Goal: Check status: Check status

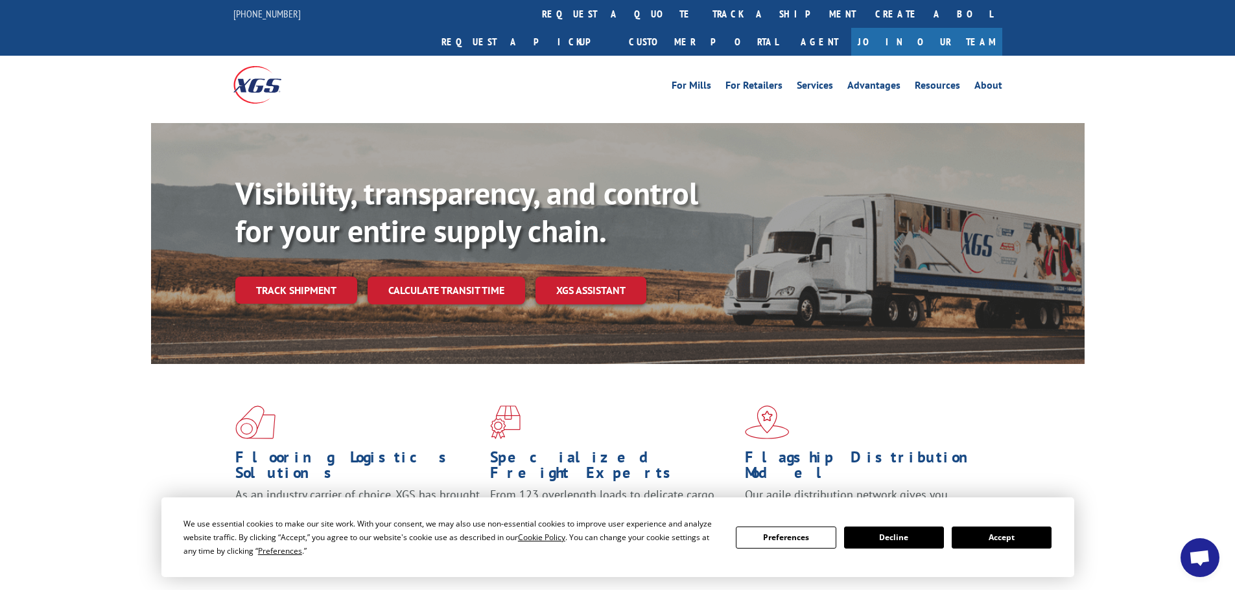
drag, startPoint x: 344, startPoint y: 266, endPoint x: 357, endPoint y: 278, distance: 17.9
click at [343, 277] on link "Track shipment" at bounding box center [296, 290] width 122 height 27
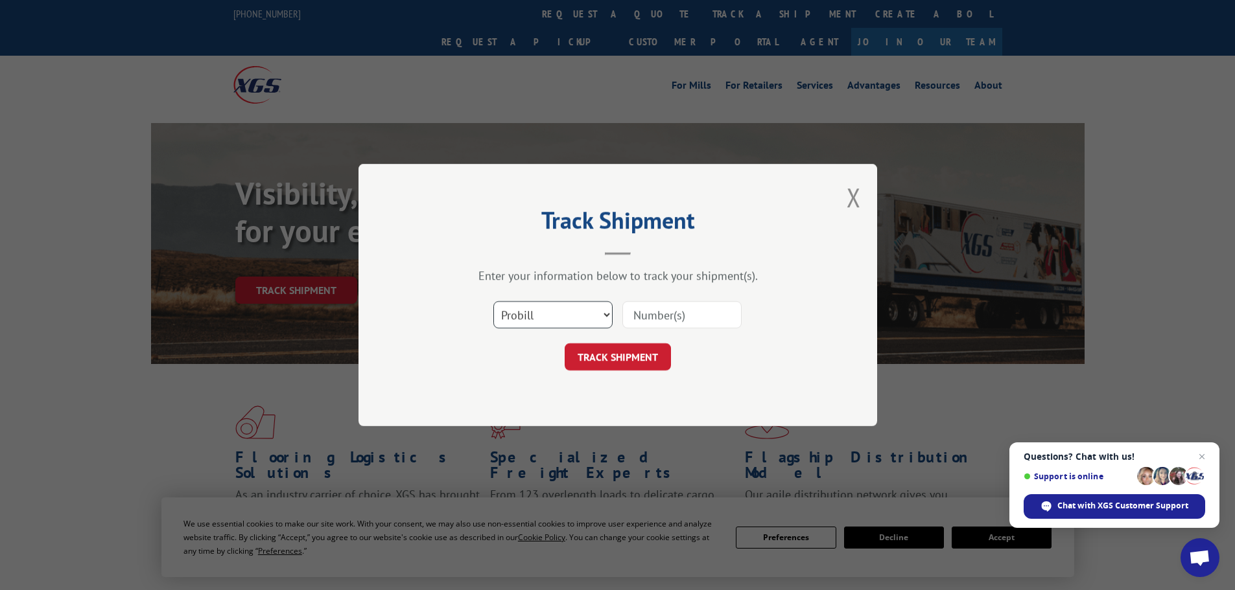
click at [519, 314] on select "Select category... Probill BOL PO" at bounding box center [552, 314] width 119 height 27
select select "po"
click at [493, 301] on select "Select category... Probill BOL PO" at bounding box center [552, 314] width 119 height 27
paste input "87507890"
type input "87507890"
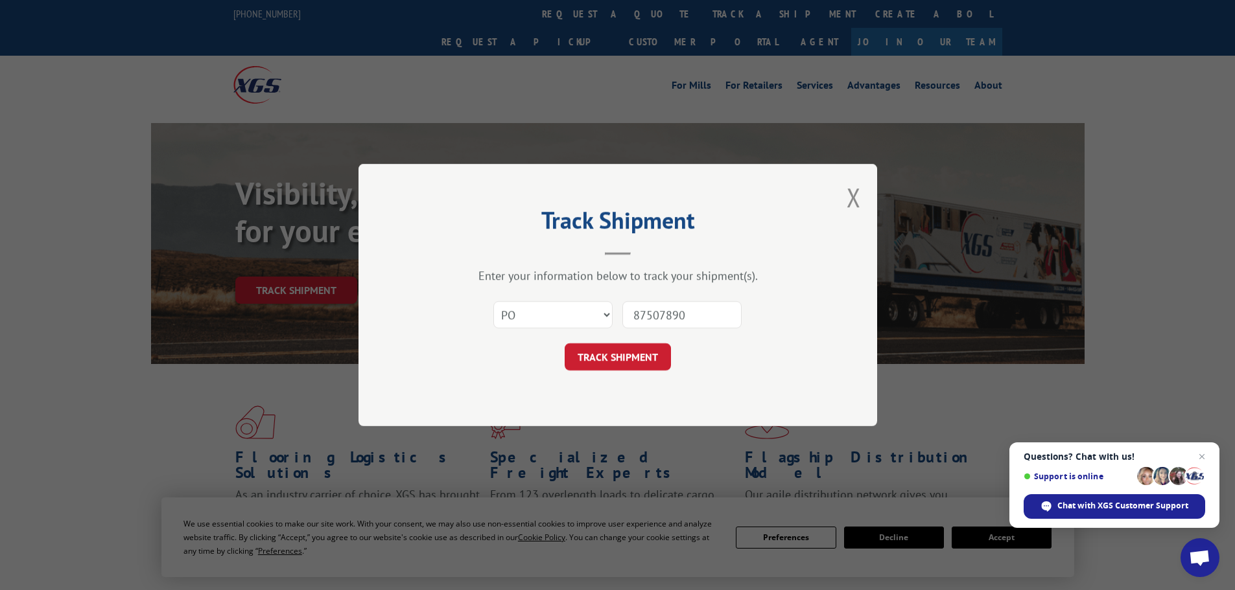
click at [638, 373] on div "Track Shipment Enter your information below to track your shipment(s). Select c…" at bounding box center [617, 295] width 518 height 262
click at [633, 364] on button "TRACK SHIPMENT" at bounding box center [617, 356] width 106 height 27
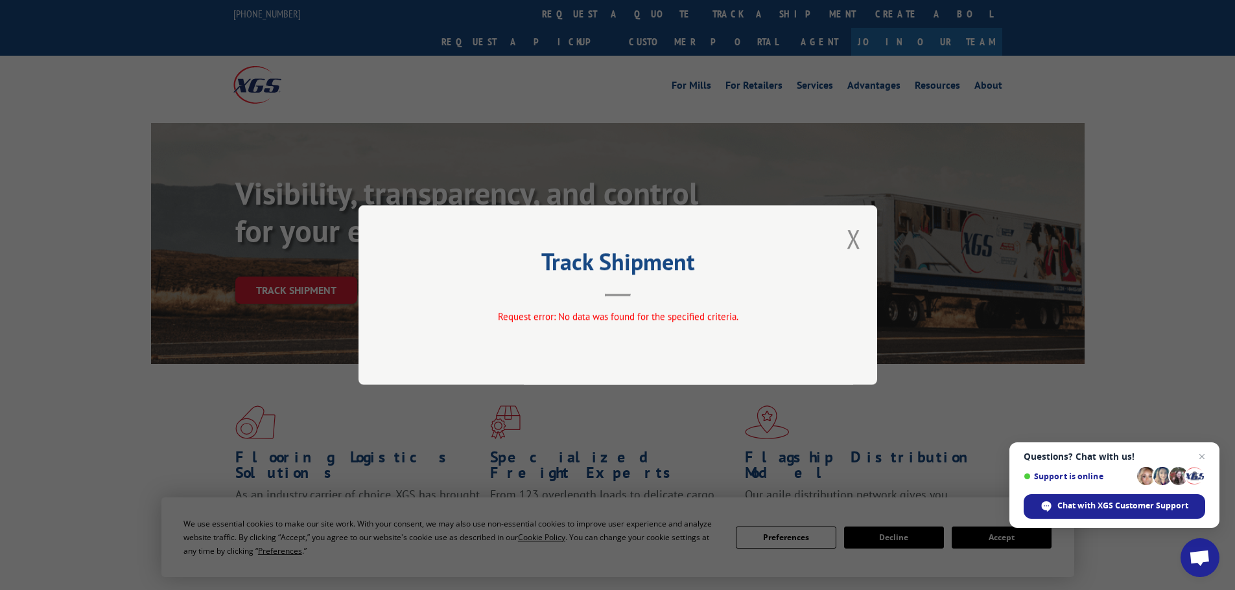
click at [1201, 460] on span "Open chat" at bounding box center [1202, 457] width 16 height 16
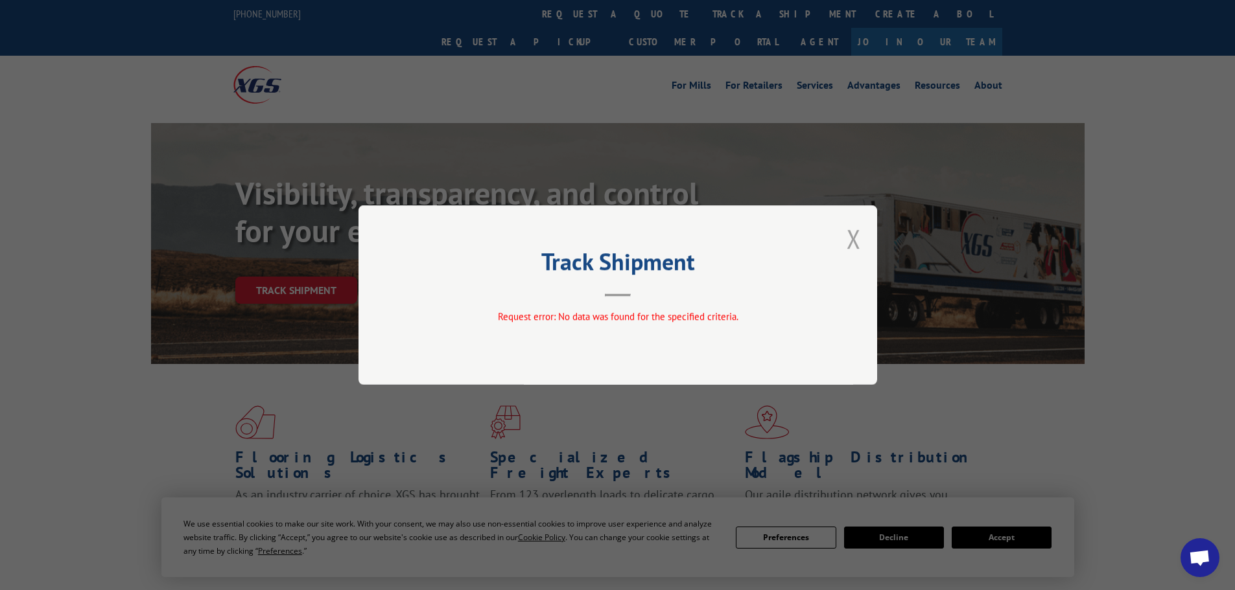
click at [856, 247] on button "Close modal" at bounding box center [853, 239] width 14 height 34
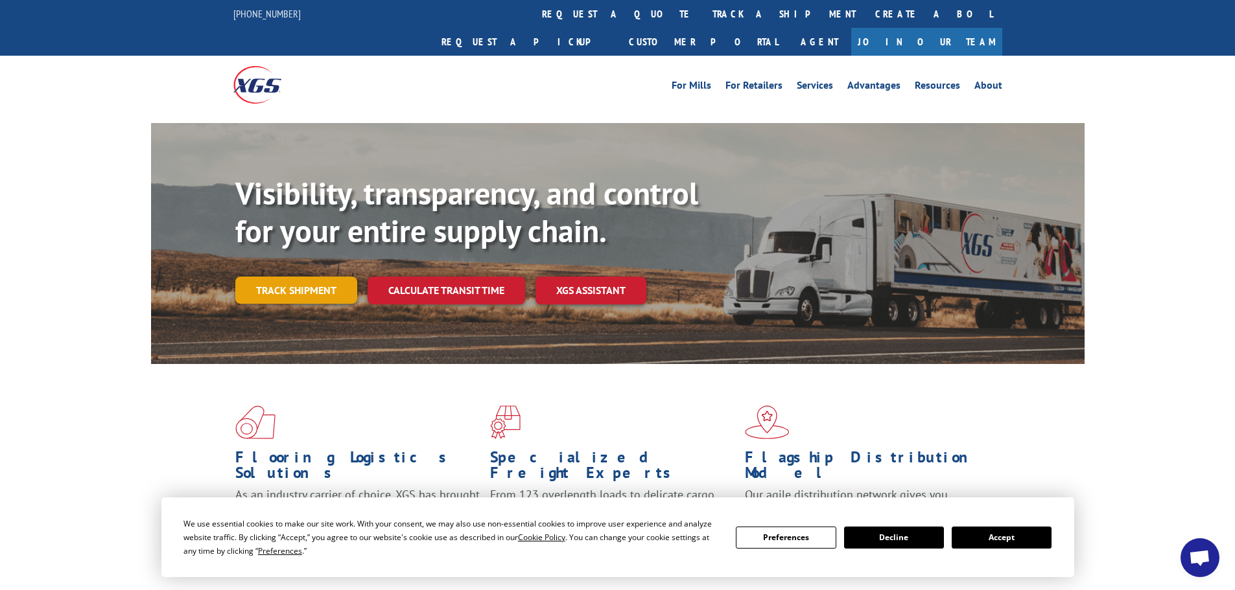
click at [293, 277] on link "Track shipment" at bounding box center [296, 290] width 122 height 27
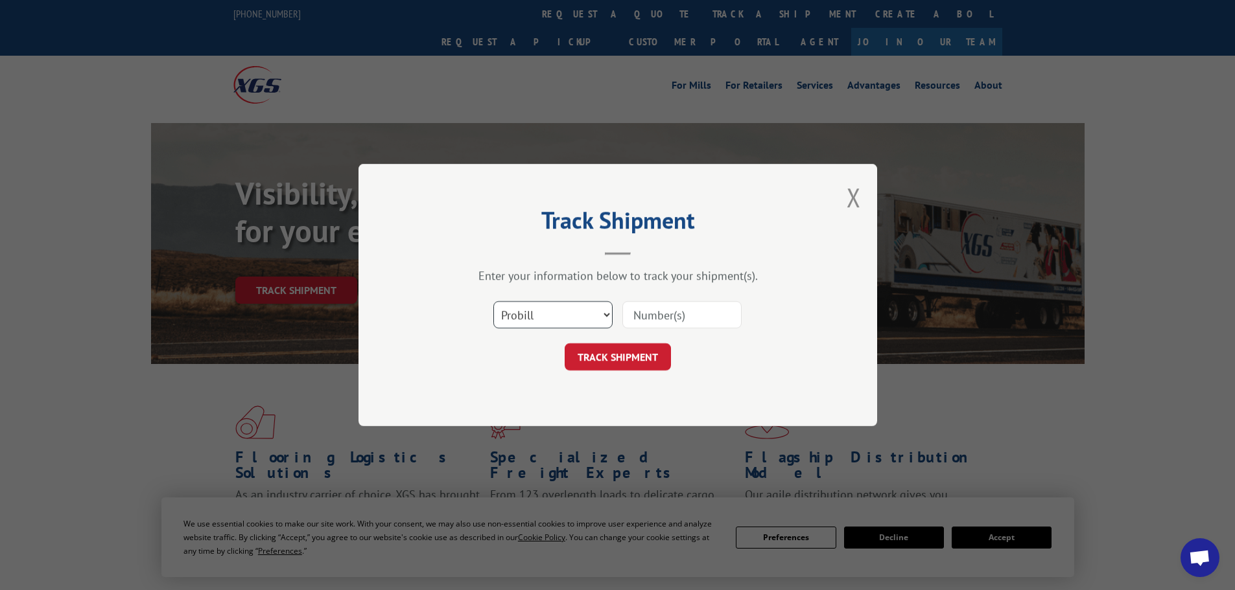
click at [581, 325] on select "Select category... Probill BOL PO" at bounding box center [552, 314] width 119 height 27
select select "po"
click at [493, 301] on select "Select category... Probill BOL PO" at bounding box center [552, 314] width 119 height 27
paste input "87507890"
type input "87507890"
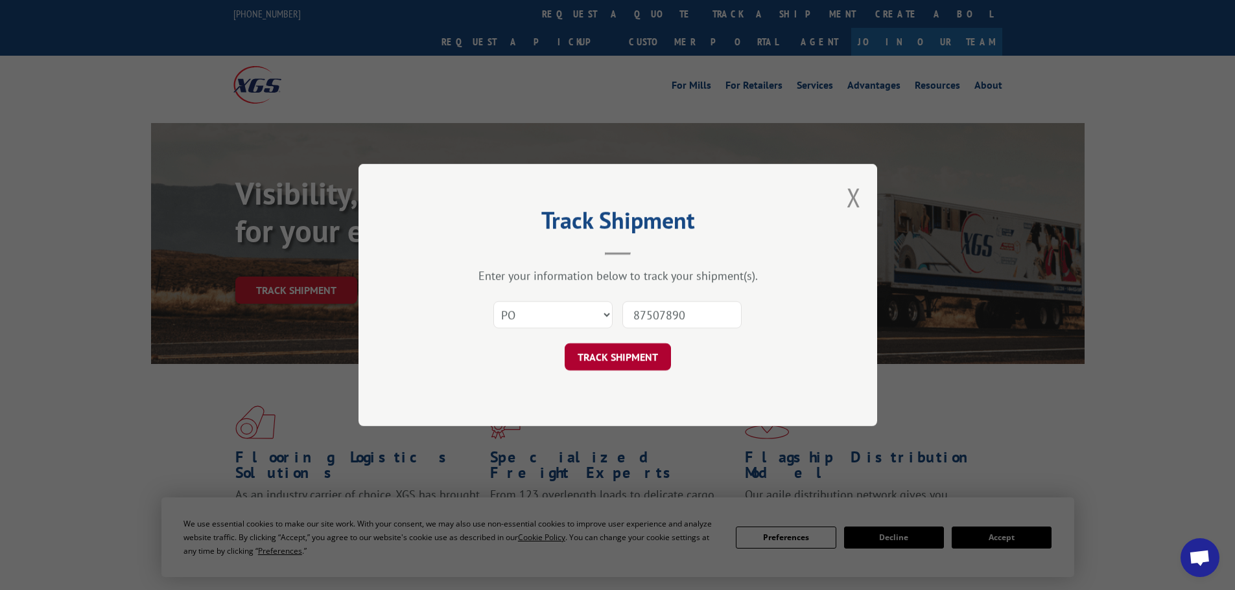
click at [643, 370] on button "TRACK SHIPMENT" at bounding box center [617, 356] width 106 height 27
